Goal: Transaction & Acquisition: Book appointment/travel/reservation

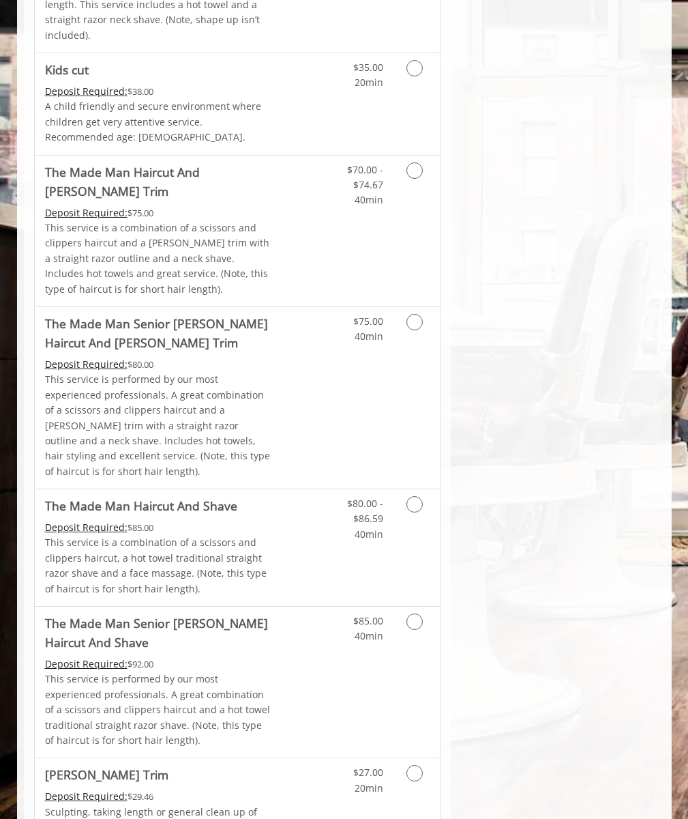
scroll to position [336, 0]
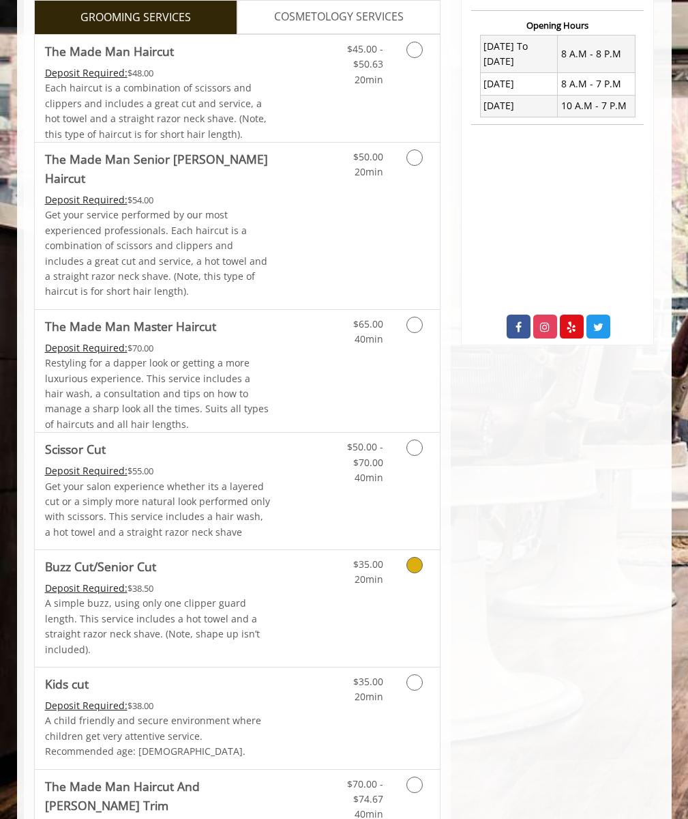
click at [158, 89] on span "Each haircut is a combination of scissors and clippers and includes a great cut…" at bounding box center [156, 110] width 222 height 59
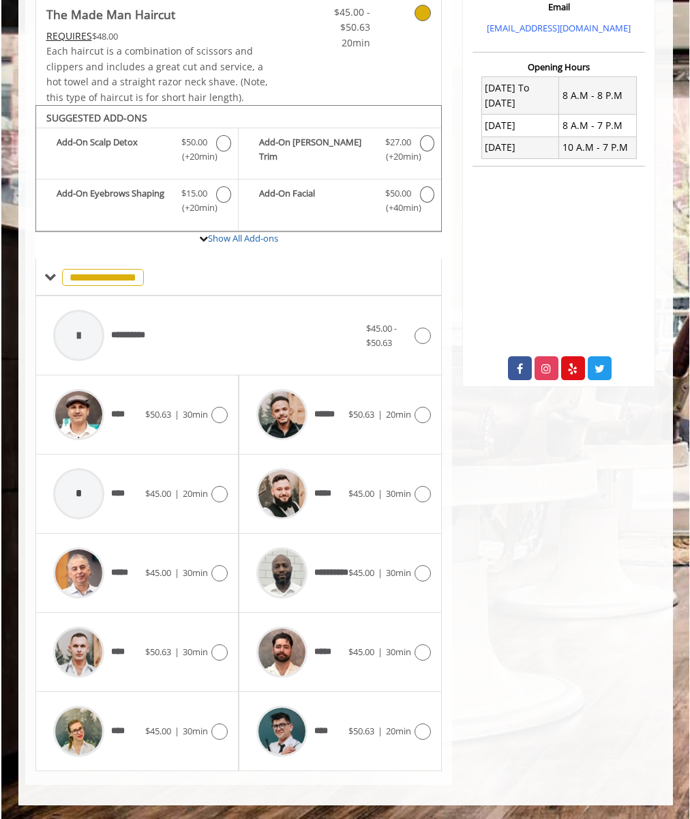
scroll to position [294, 0]
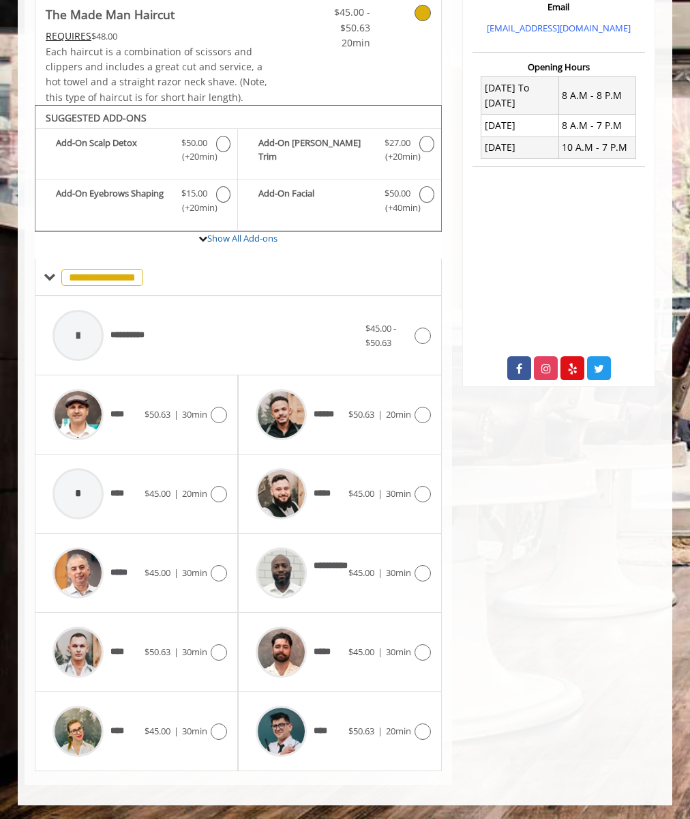
click at [238, 336] on div "**********" at bounding box center [206, 335] width 320 height 65
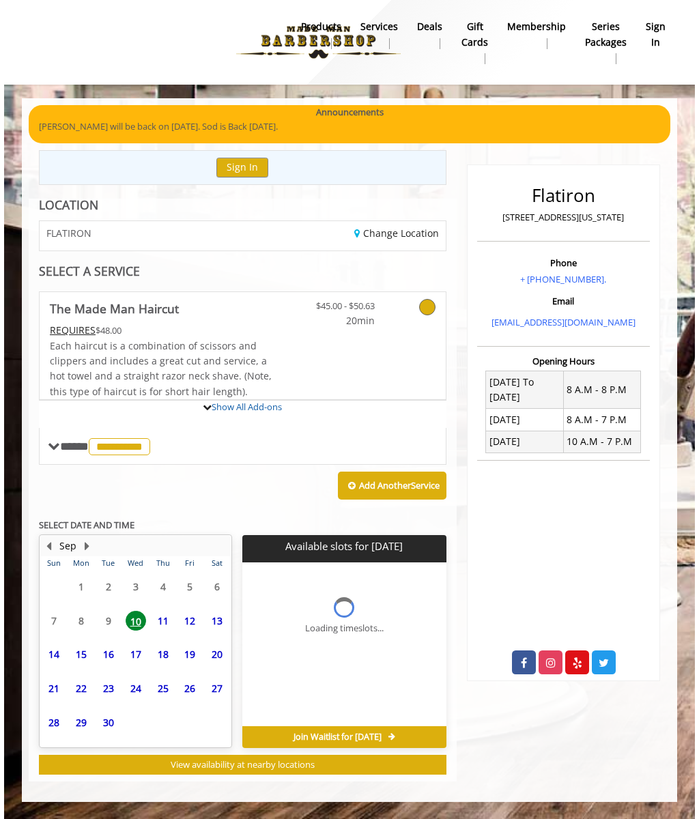
scroll to position [0, 0]
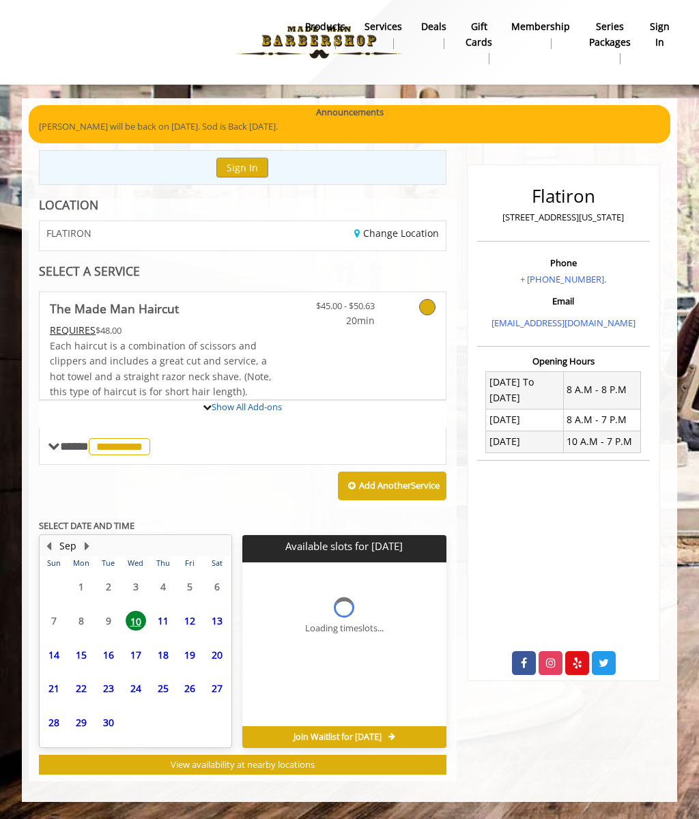
click at [163, 620] on span "11" at bounding box center [163, 621] width 20 height 20
